Goal: Find contact information: Find contact information

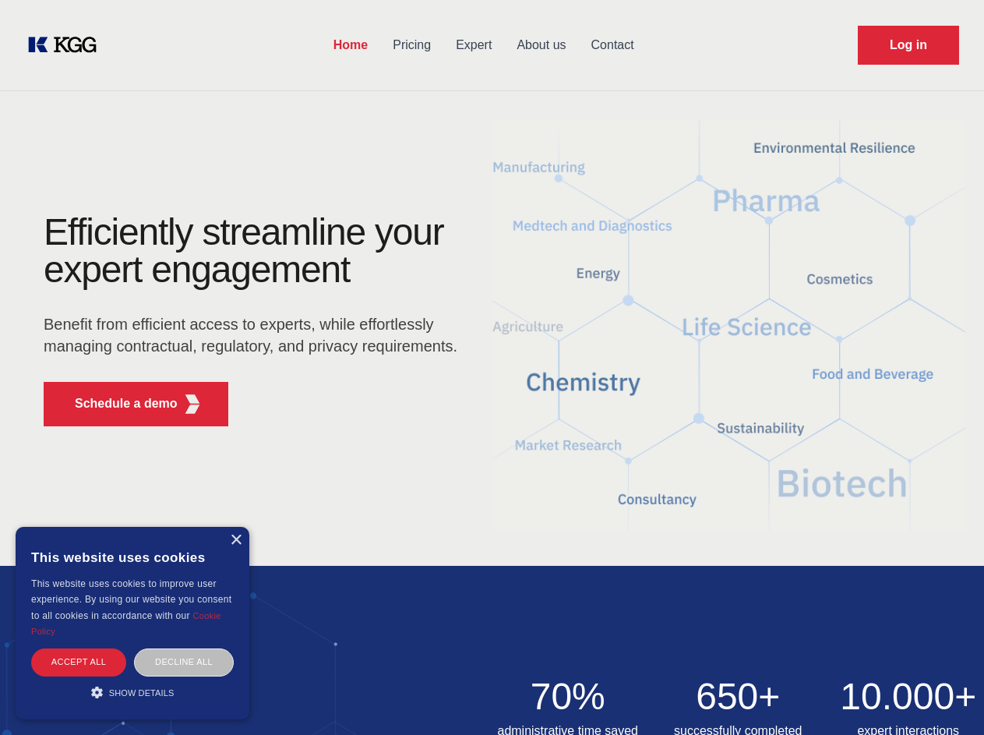
click at [492, 367] on div "Efficiently streamline your expert engagement Benefit from efficient access to …" at bounding box center [256, 325] width 474 height 225
click at [117, 404] on p "Schedule a demo" at bounding box center [126, 403] width 103 height 19
click at [235, 540] on div "× This website uses cookies This website uses cookies to improve user experienc…" at bounding box center [133, 623] width 234 height 192
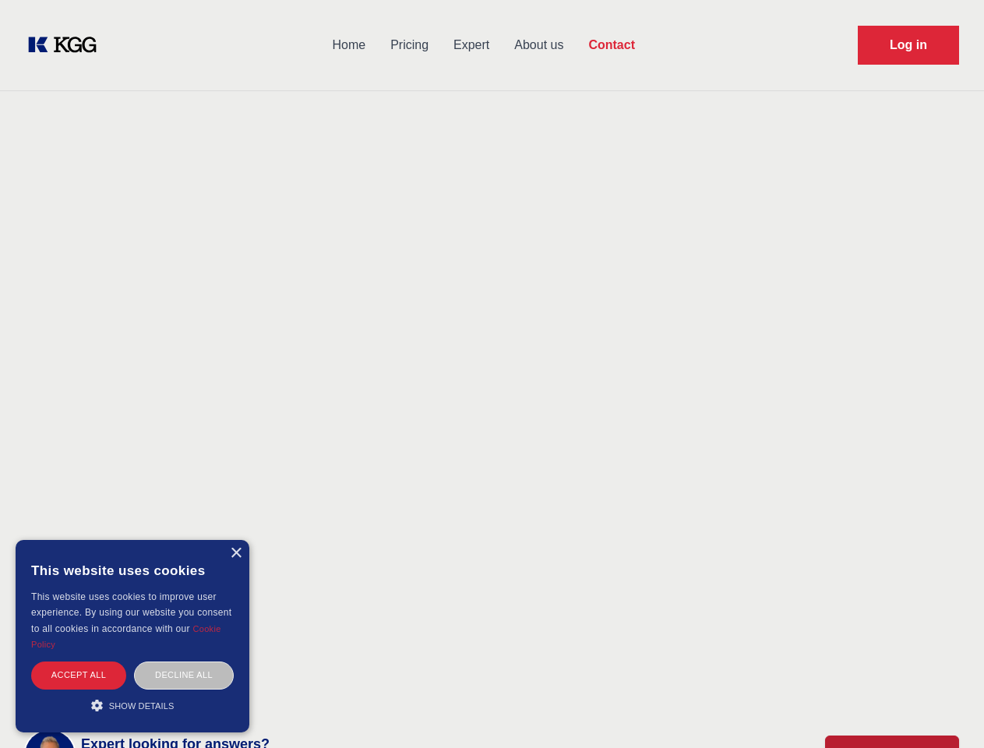
click at [79, 661] on div "Accept all" at bounding box center [78, 674] width 95 height 27
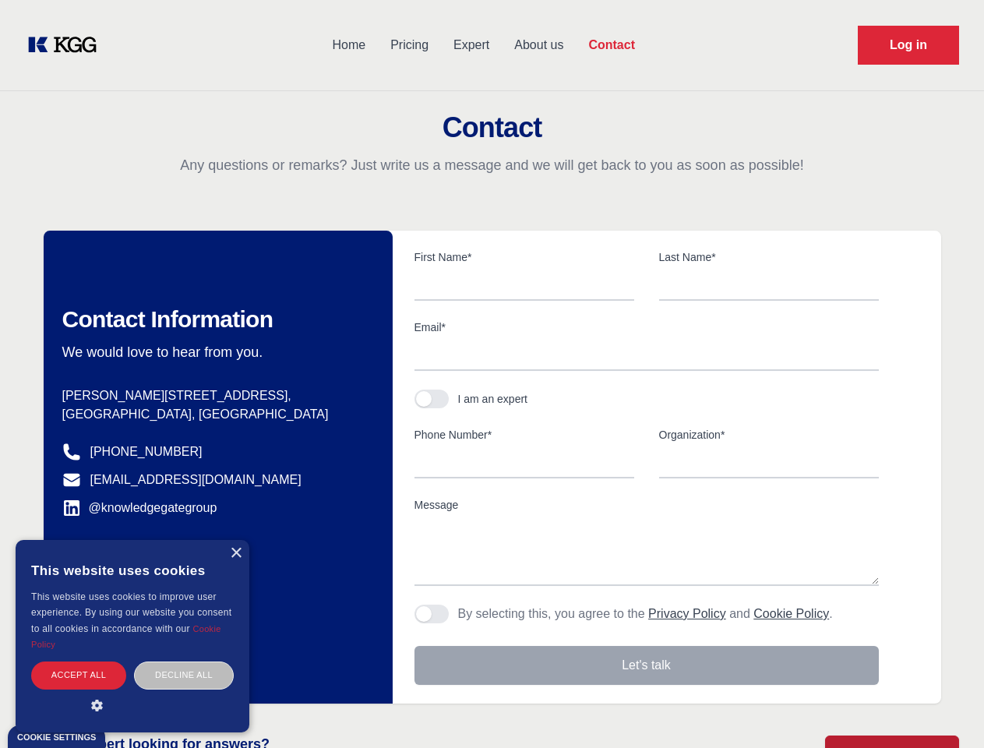
click at [184, 661] on div "Decline all" at bounding box center [184, 674] width 100 height 27
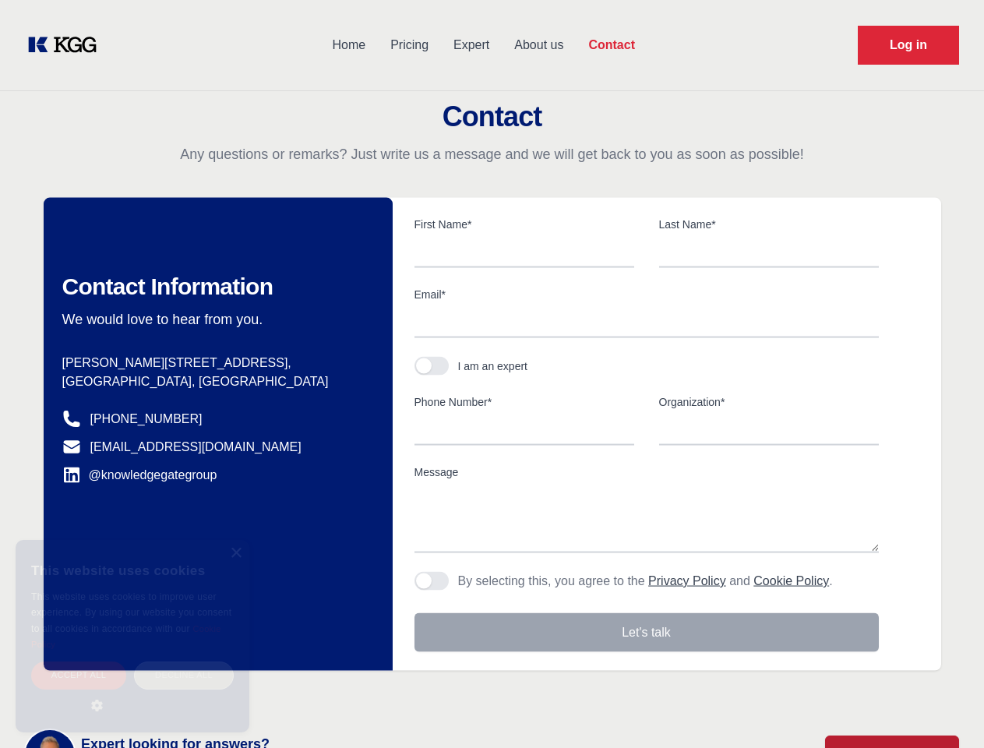
click at [132, 692] on main "Contact Any questions or remarks? Just write us a message and we will get back …" at bounding box center [492, 405] width 984 height 811
